Goal: Task Accomplishment & Management: Complete application form

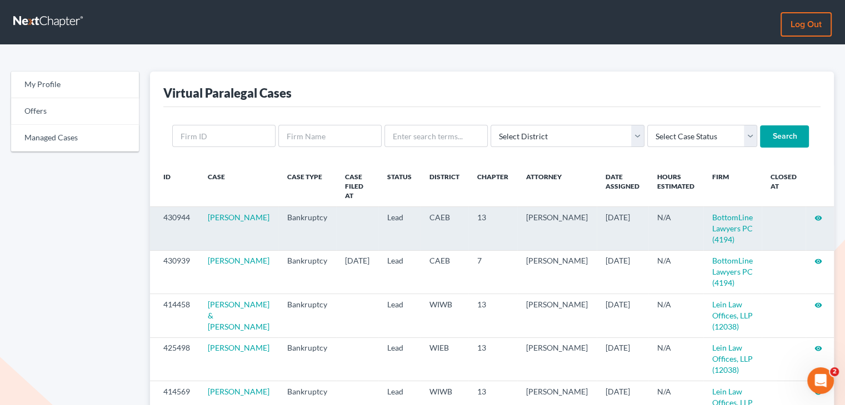
click at [818, 214] on icon "visibility" at bounding box center [818, 218] width 8 height 8
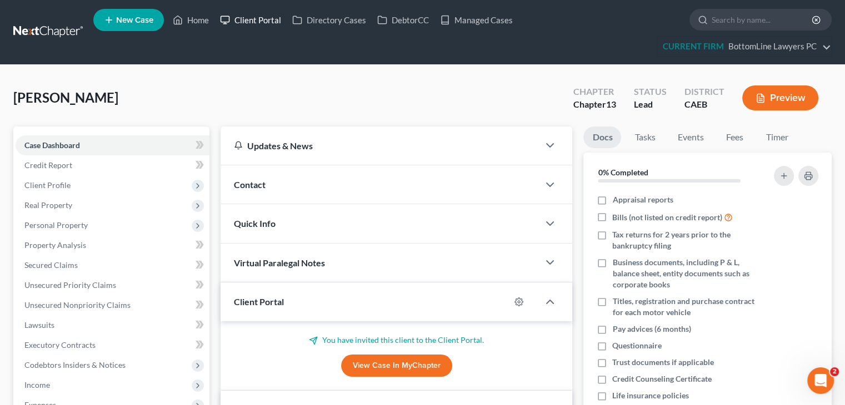
click at [264, 20] on link "Client Portal" at bounding box center [250, 20] width 72 height 20
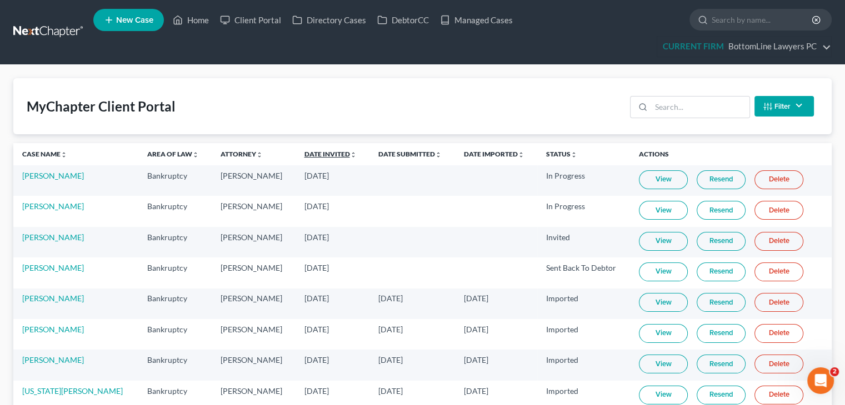
click at [304, 150] on link "Date Invited unfold_more expand_more expand_less" at bounding box center [330, 154] width 52 height 8
click at [304, 151] on link "Date Invited unfold_more expand_more expand_less" at bounding box center [330, 154] width 53 height 8
click at [644, 213] on link "View" at bounding box center [663, 210] width 49 height 19
click at [69, 205] on link "Joseph Cornwall" at bounding box center [53, 206] width 62 height 9
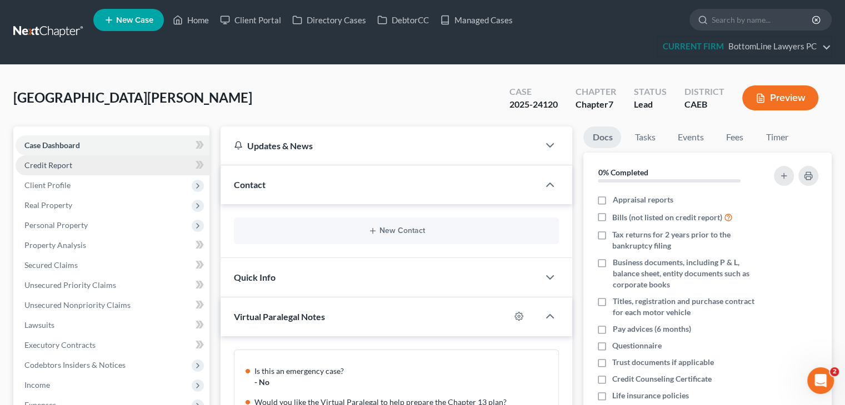
scroll to position [121, 0]
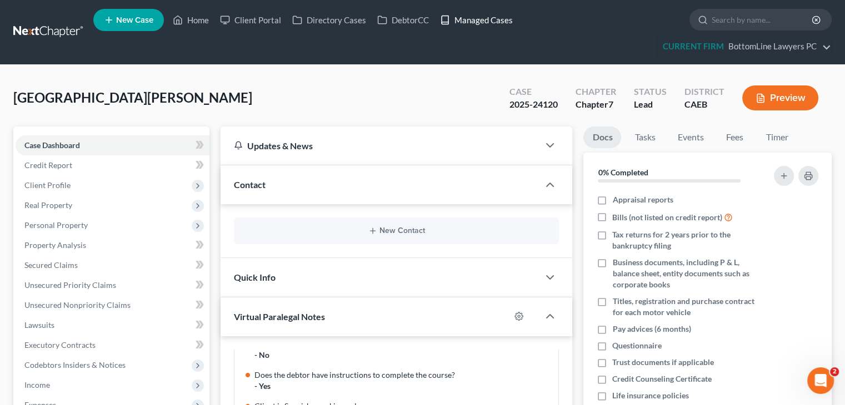
click at [491, 18] on link "Managed Cases" at bounding box center [476, 20] width 84 height 20
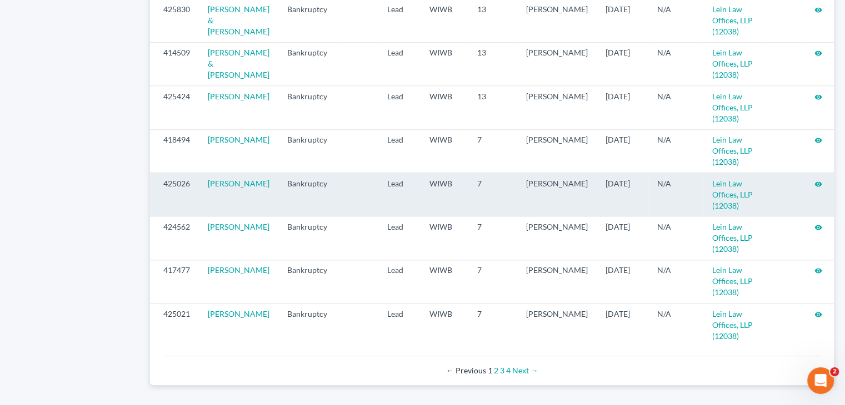
scroll to position [1213, 0]
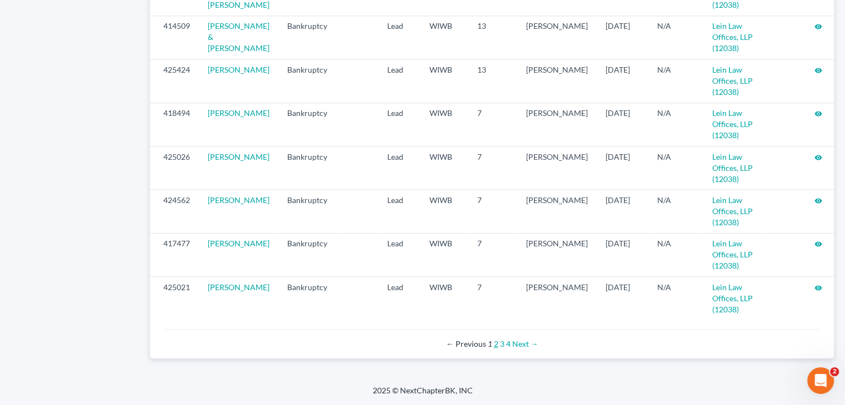
click at [494, 343] on link "2" at bounding box center [496, 343] width 4 height 9
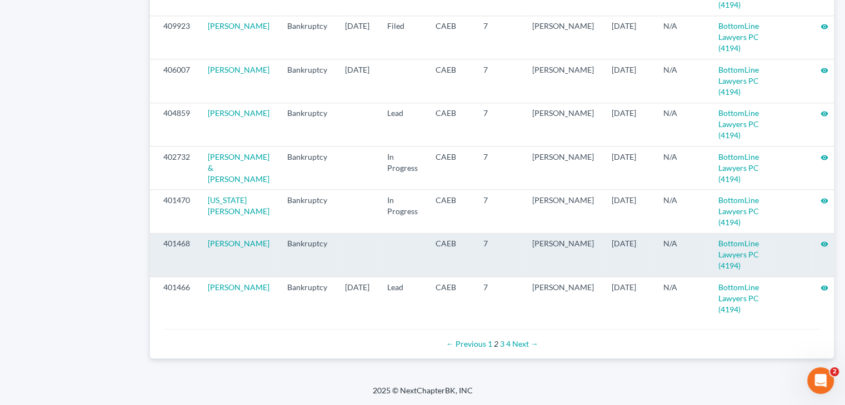
scroll to position [1224, 0]
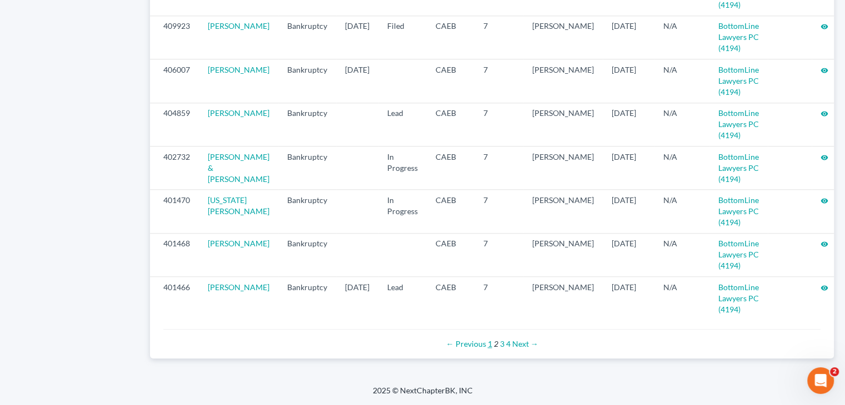
click at [491, 343] on link "1" at bounding box center [490, 343] width 4 height 9
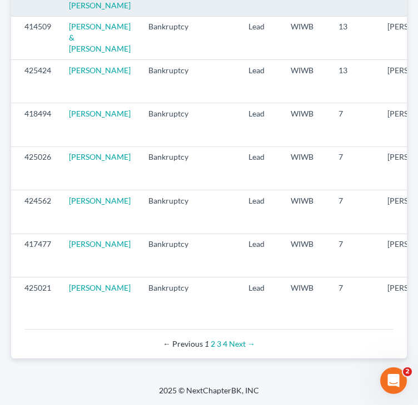
scroll to position [1333, 0]
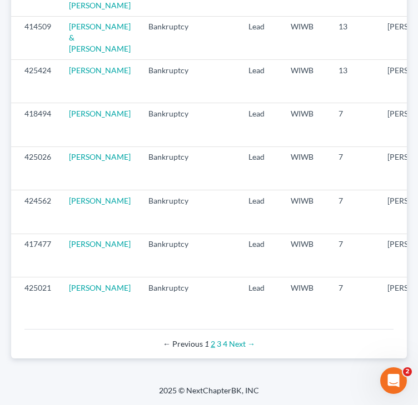
click at [212, 349] on link "2" at bounding box center [213, 343] width 4 height 9
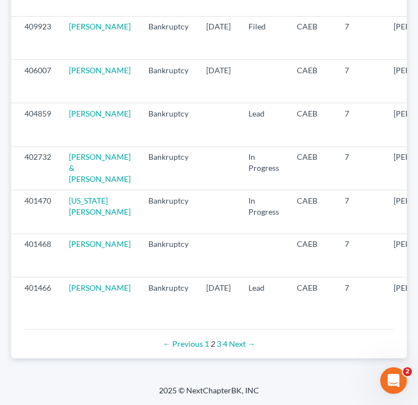
scroll to position [1355, 0]
click at [207, 345] on link "1" at bounding box center [206, 343] width 4 height 9
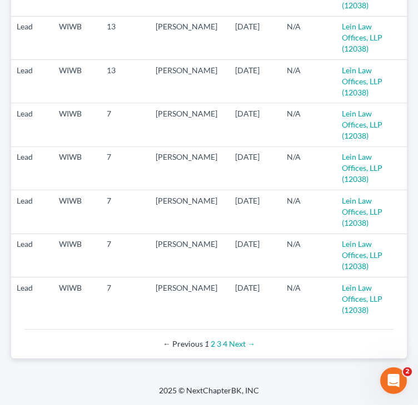
scroll to position [0, 268]
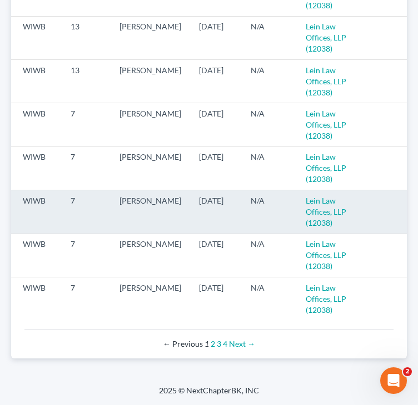
click at [408, 198] on icon "visibility" at bounding box center [412, 202] width 8 height 8
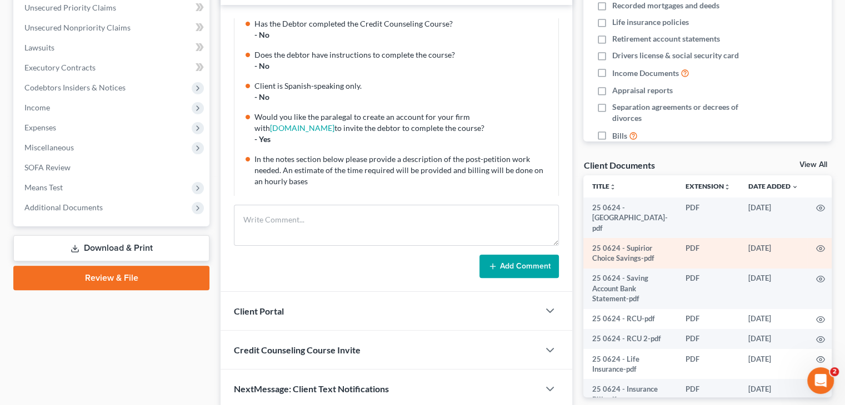
scroll to position [309, 0]
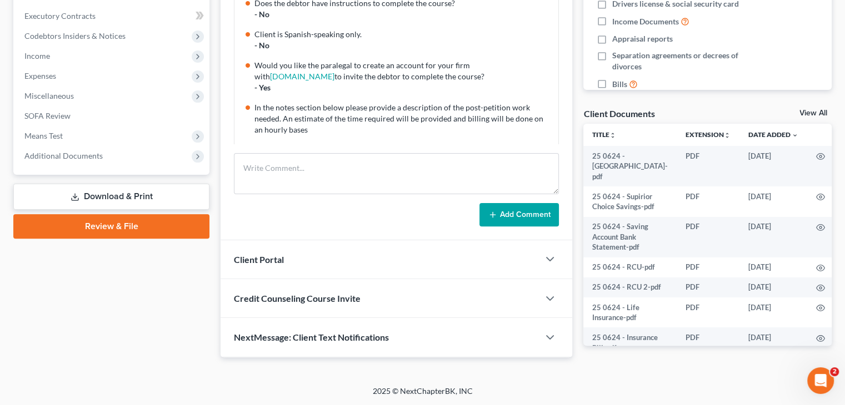
click at [181, 256] on div "Case Dashboard Payments Invoices Payments Payments Credit Report Client Profile" at bounding box center [111, 80] width 207 height 567
click at [367, 219] on div "Add Comment" at bounding box center [396, 214] width 325 height 23
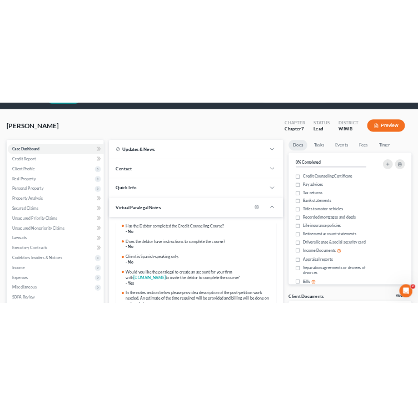
scroll to position [0, 0]
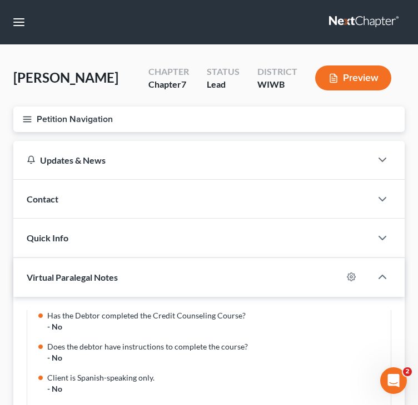
click at [41, 122] on button "Petition Navigation" at bounding box center [208, 120] width 391 height 26
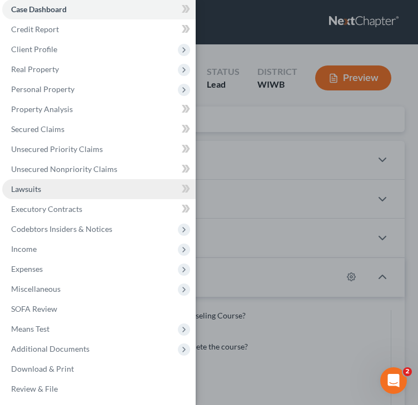
scroll to position [12, 0]
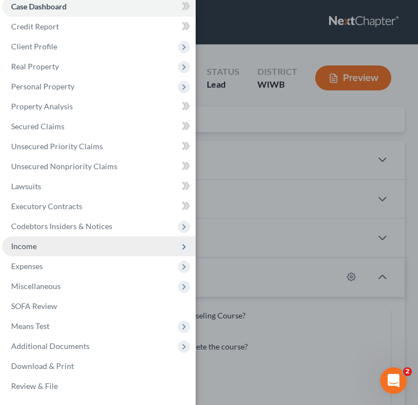
click at [42, 246] on span "Income" at bounding box center [98, 247] width 193 height 20
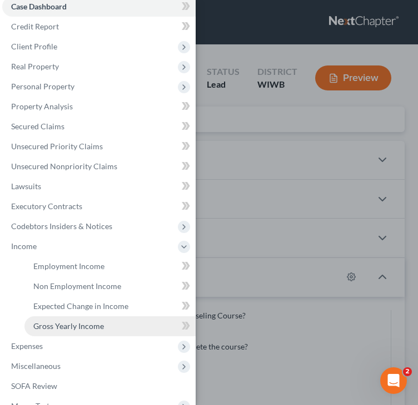
click at [50, 325] on span "Gross Yearly Income" at bounding box center [68, 326] width 71 height 9
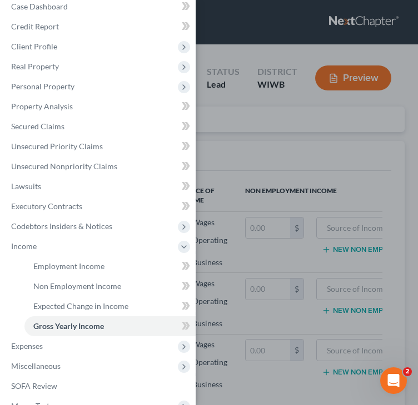
click at [246, 162] on div "Case Dashboard Payments Invoices Payments Payments Credit Report Client Profile" at bounding box center [209, 202] width 418 height 405
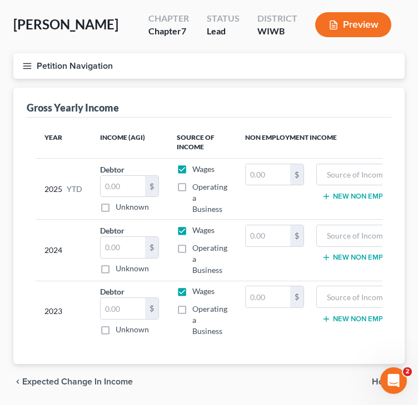
scroll to position [98, 0]
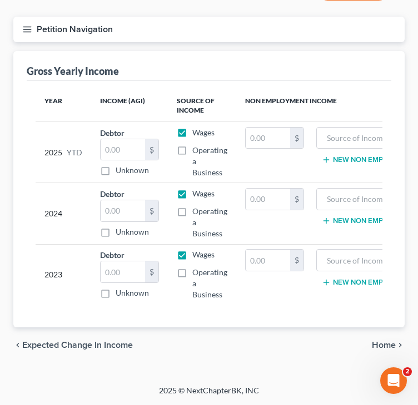
click at [26, 27] on line "button" at bounding box center [27, 27] width 8 height 0
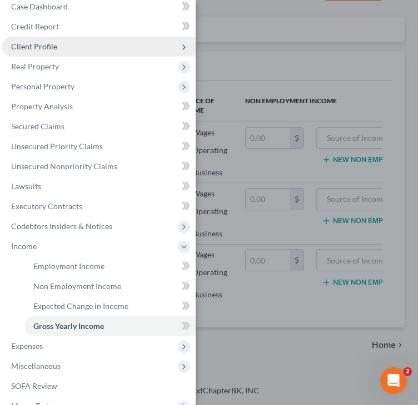
click at [102, 47] on span "Client Profile" at bounding box center [98, 47] width 193 height 20
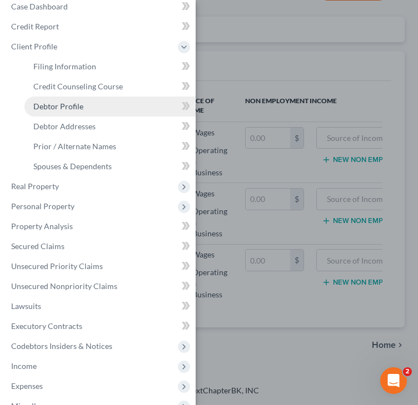
click at [91, 105] on link "Debtor Profile" at bounding box center [109, 107] width 171 height 20
select select "0"
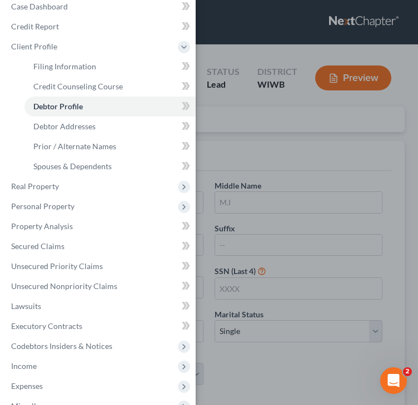
click at [292, 30] on div "Case Dashboard Payments Invoices Payments Payments Credit Report Client Profile" at bounding box center [209, 202] width 418 height 405
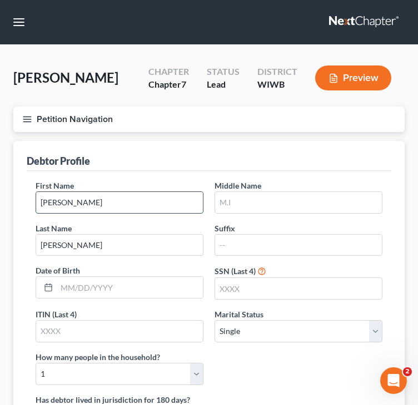
click at [151, 209] on input "[PERSON_NAME]" at bounding box center [119, 202] width 167 height 21
type input "[PERSON_NAME]"
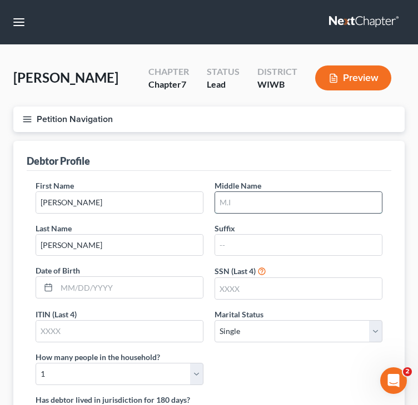
click at [262, 198] on input "text" at bounding box center [298, 202] width 167 height 21
type input "A"
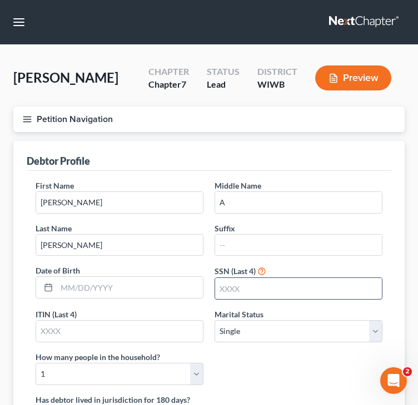
click at [274, 285] on input "text" at bounding box center [298, 288] width 167 height 21
type input "3024"
click at [276, 355] on div "First Name [PERSON_NAME] Middle Name A Last Name [PERSON_NAME] Date of Birth SS…" at bounding box center [209, 287] width 358 height 214
